Goal: Check status: Check status

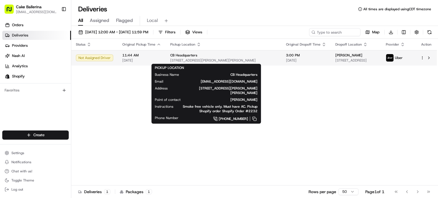
click at [205, 62] on span "[STREET_ADDRESS][PERSON_NAME][PERSON_NAME]" at bounding box center [223, 60] width 107 height 5
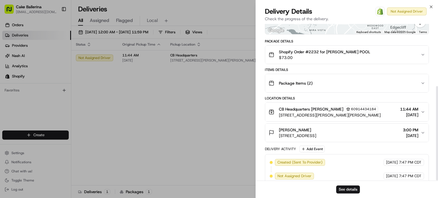
scroll to position [103, 0]
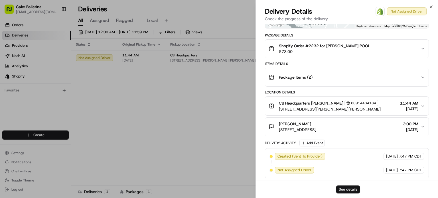
click at [344, 190] on button "See details" at bounding box center [348, 189] width 24 height 8
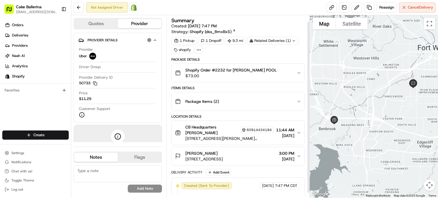
scroll to position [11, 0]
